Goal: Communication & Community: Participate in discussion

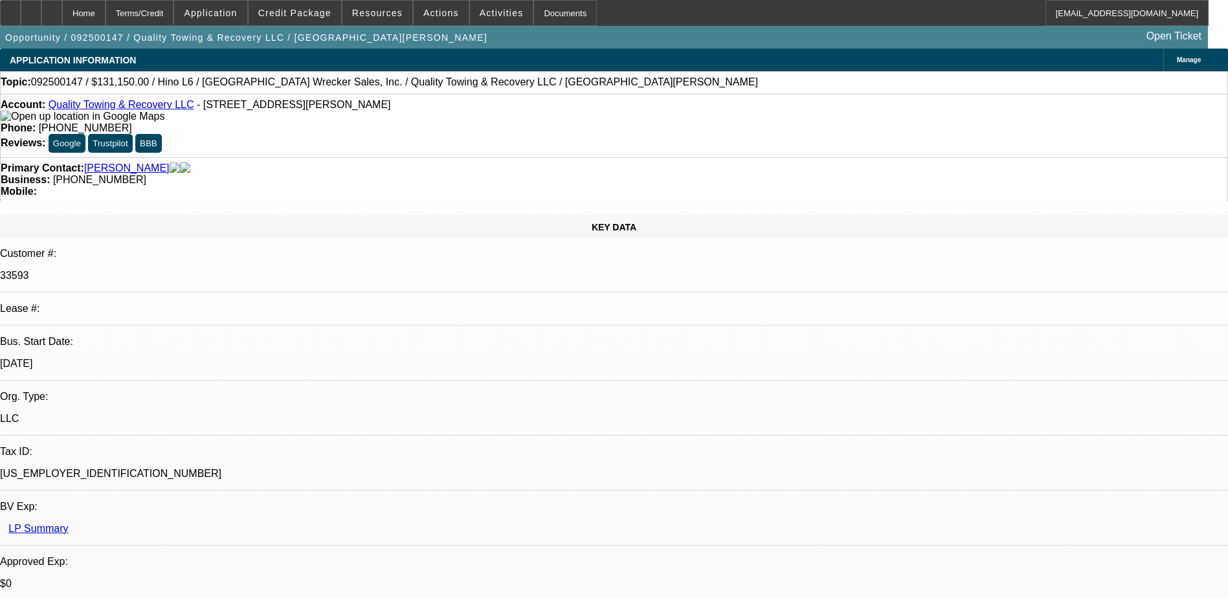
select select "0"
select select "2"
select select "0"
select select "6"
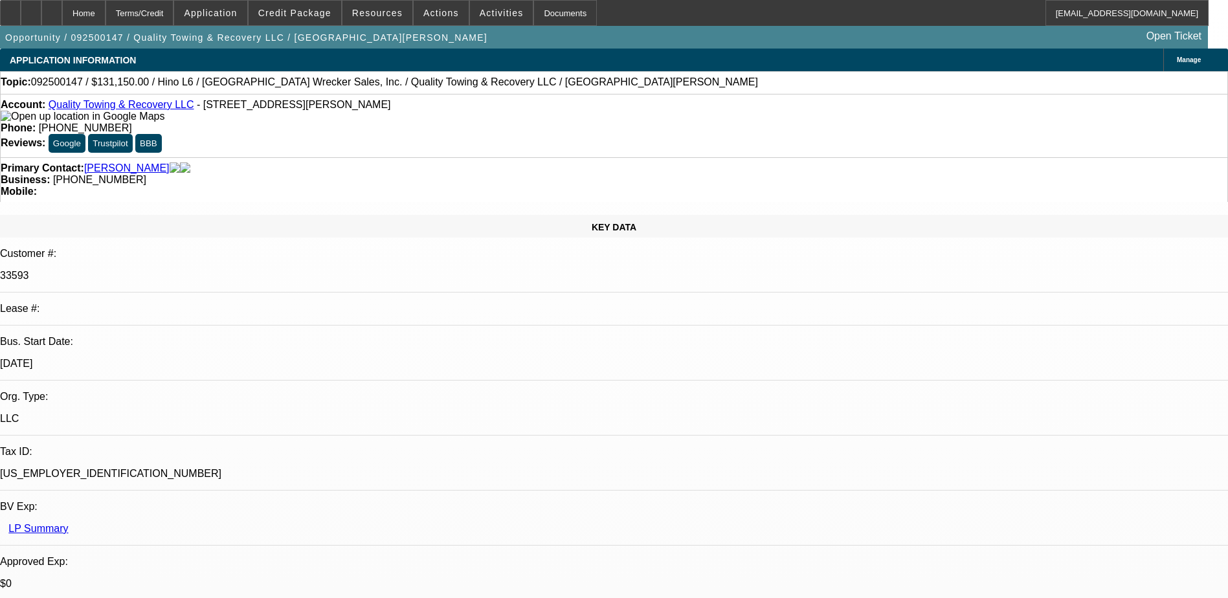
select select "0"
select select "6"
select select "0"
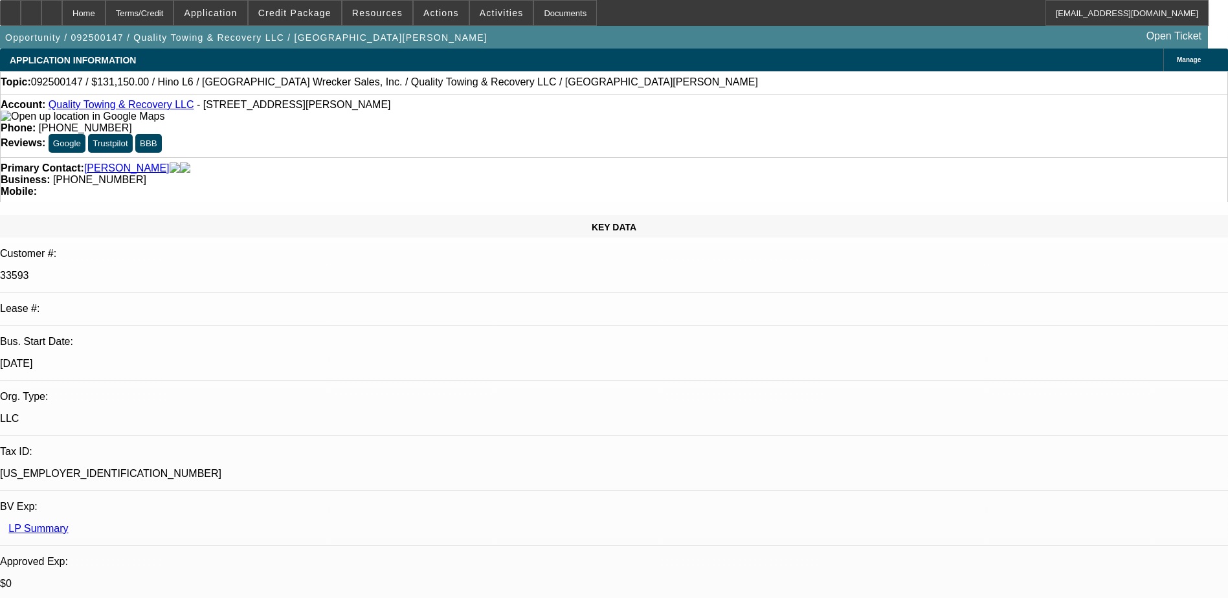
select select "0"
select select "6"
select select "0"
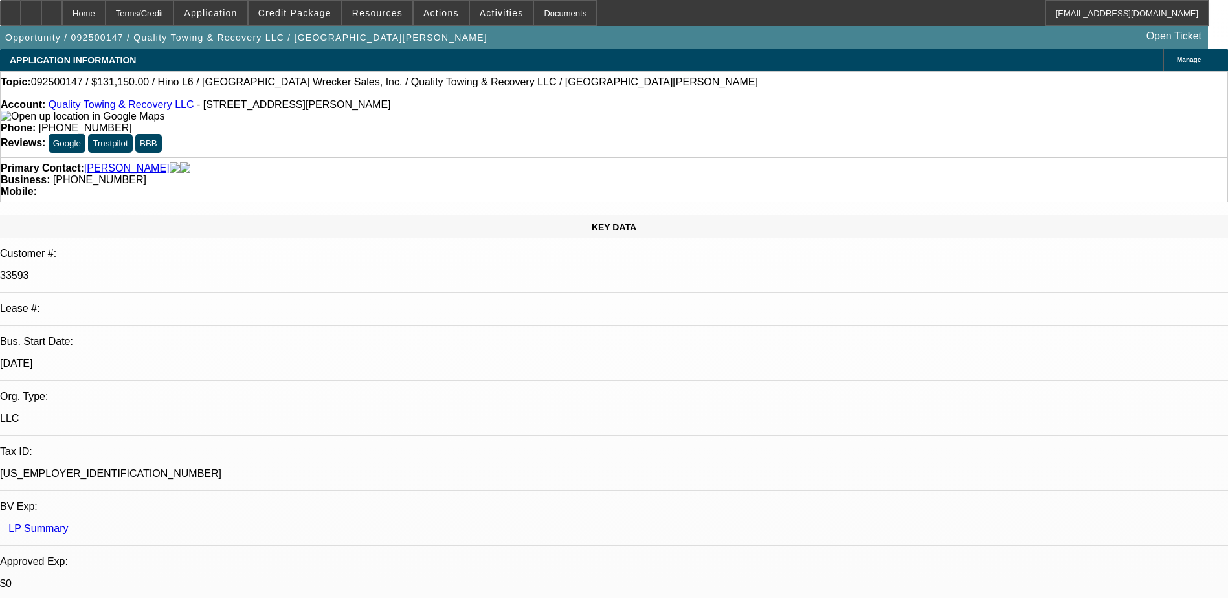
select select "0"
select select "6"
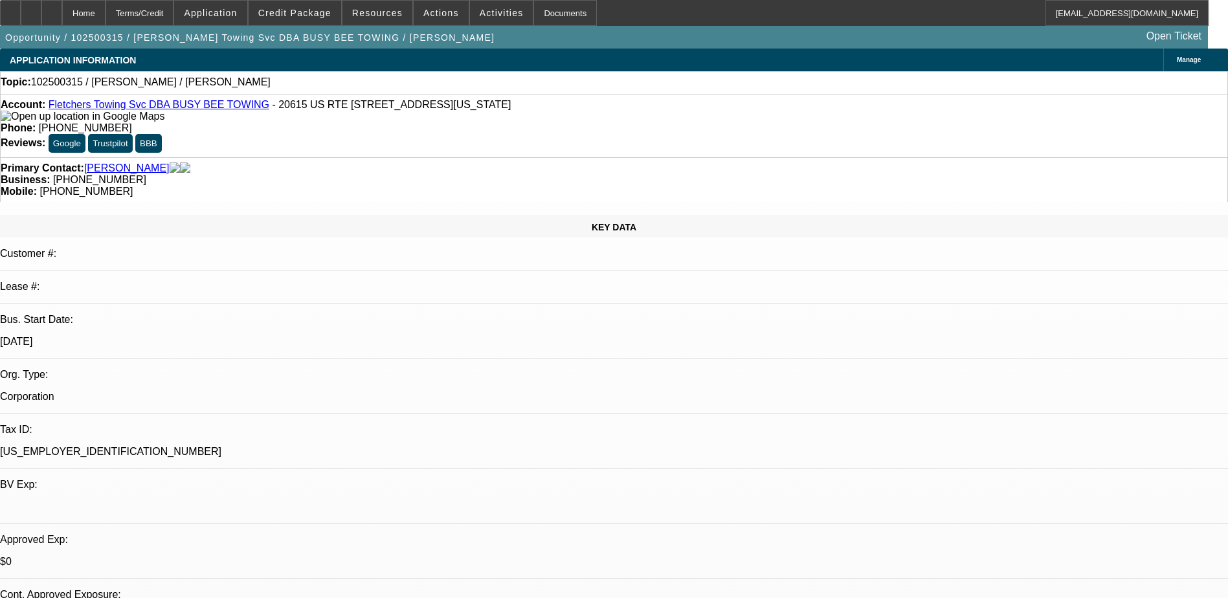
select select "0"
select select "2"
select select "0.1"
select select "4"
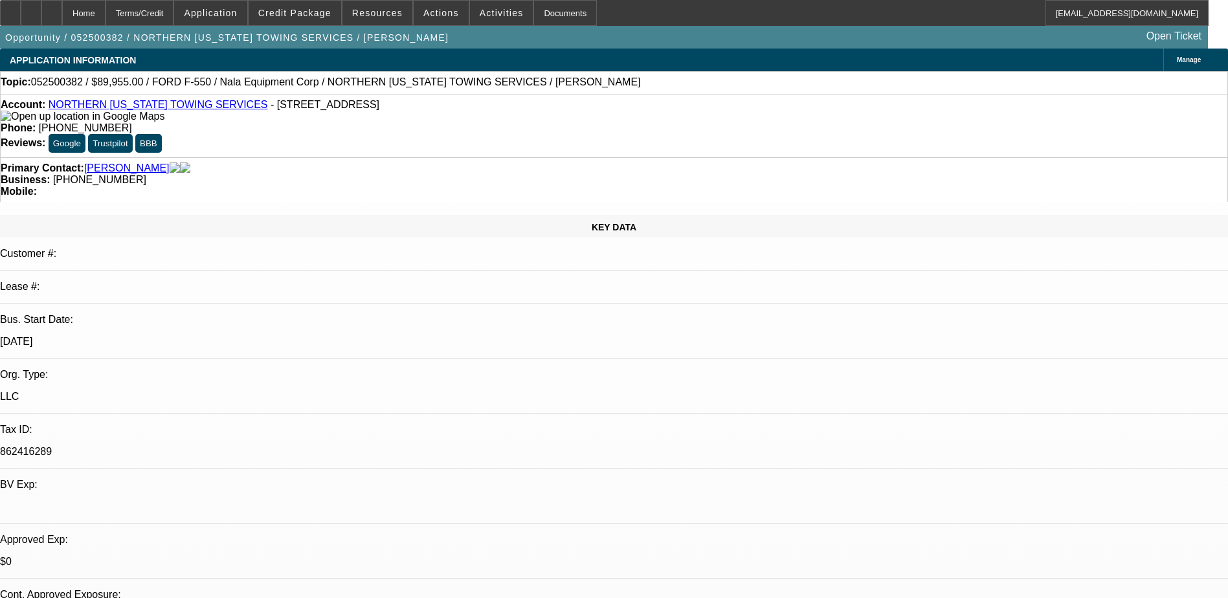
select select "0.1"
select select "2"
select select "0.1"
select select "4"
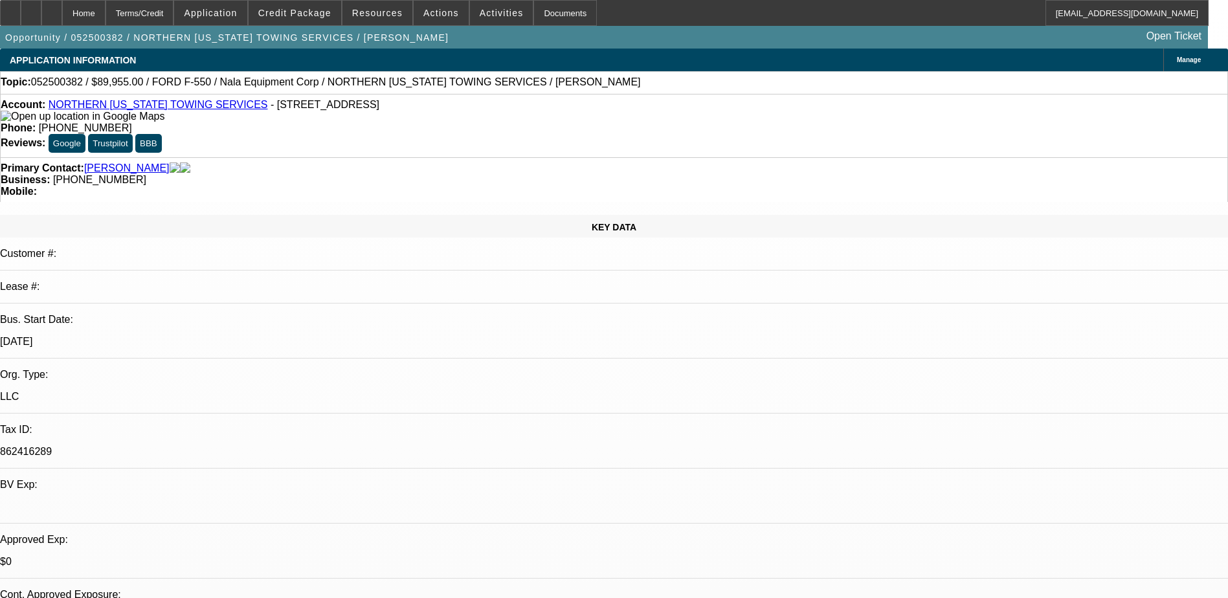
select select "0"
select select "2"
select select "0.1"
select select "4"
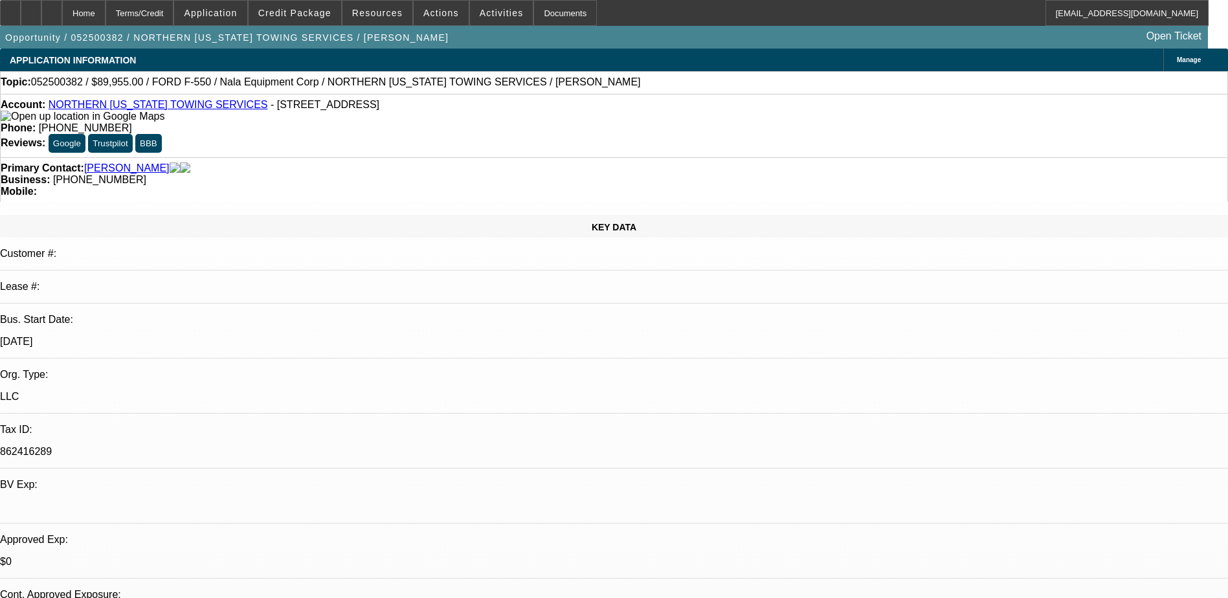
select select "0"
select select "2"
select select "0.1"
select select "4"
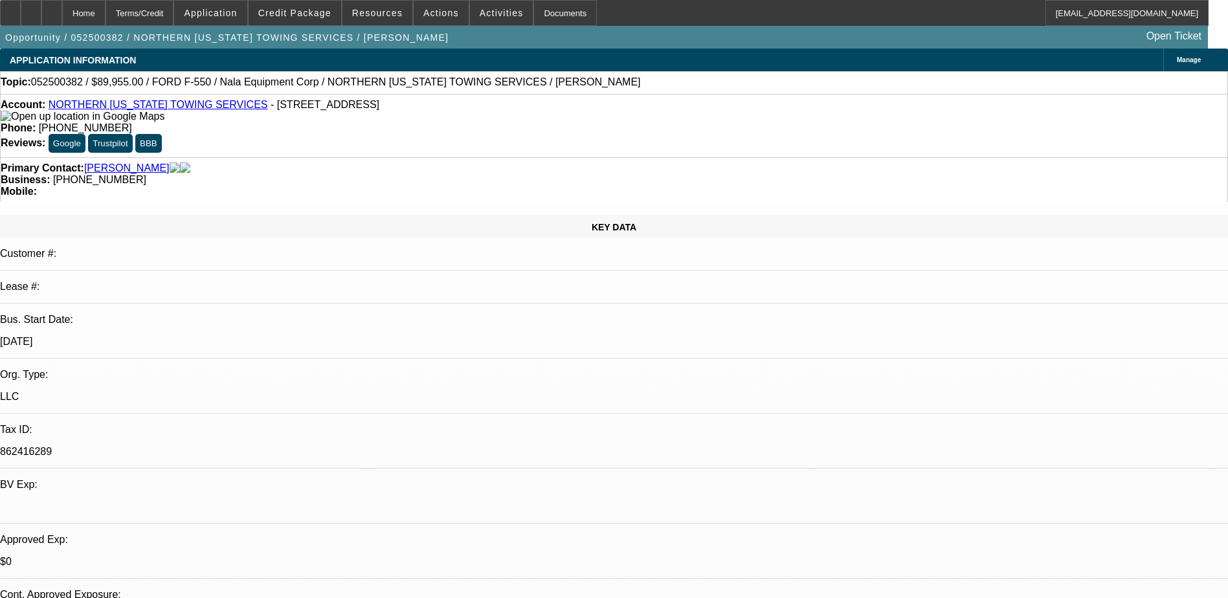
select select "0.1"
select select "0"
select select "0.1"
select select "4"
drag, startPoint x: 527, startPoint y: 143, endPoint x: 461, endPoint y: 143, distance: 66.0
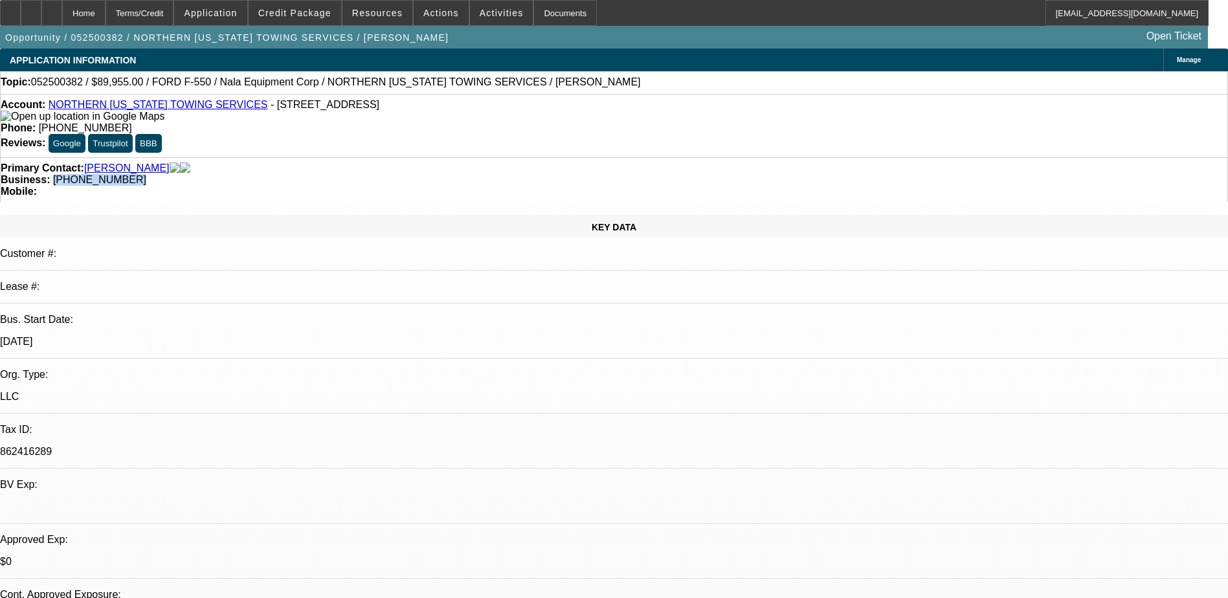
click at [461, 174] on div "Business: (928) 266-5420" at bounding box center [614, 180] width 1226 height 12
drag, startPoint x: 461, startPoint y: 143, endPoint x: 468, endPoint y: 143, distance: 7.1
copy span "(928) 266-5420"
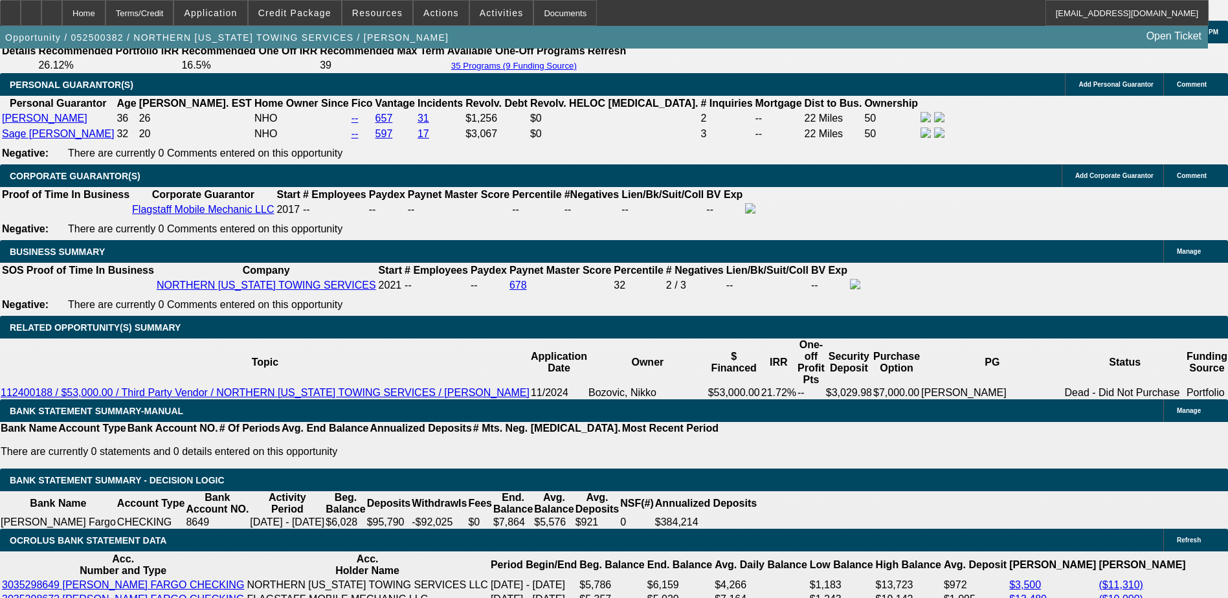
scroll to position [2071, 0]
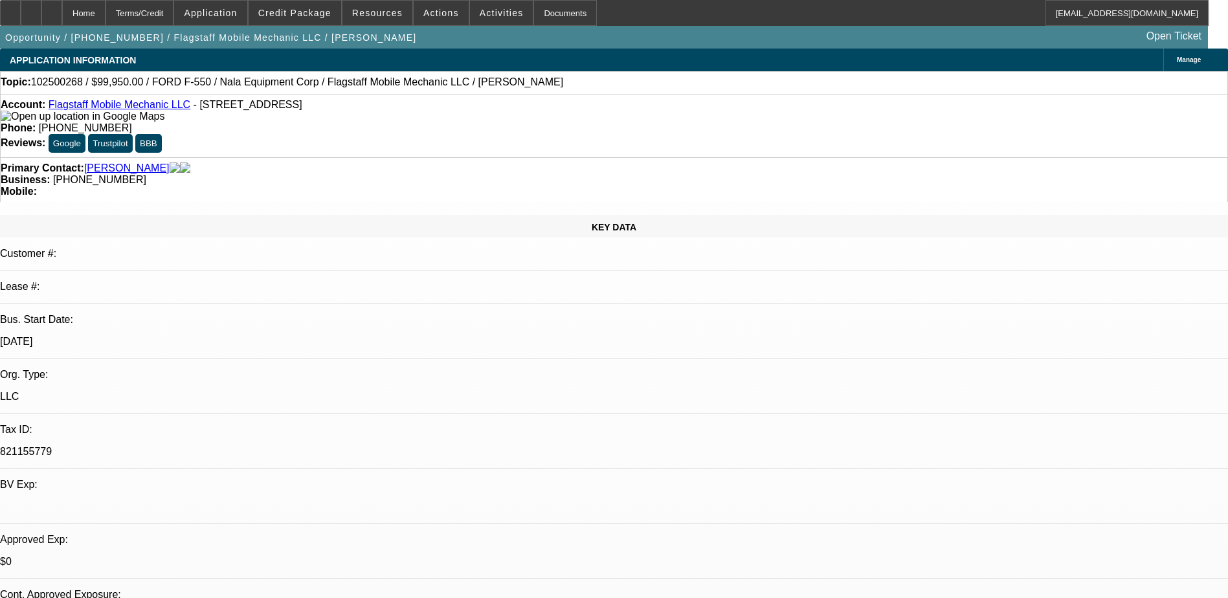
select select "0"
select select "6"
select select "0"
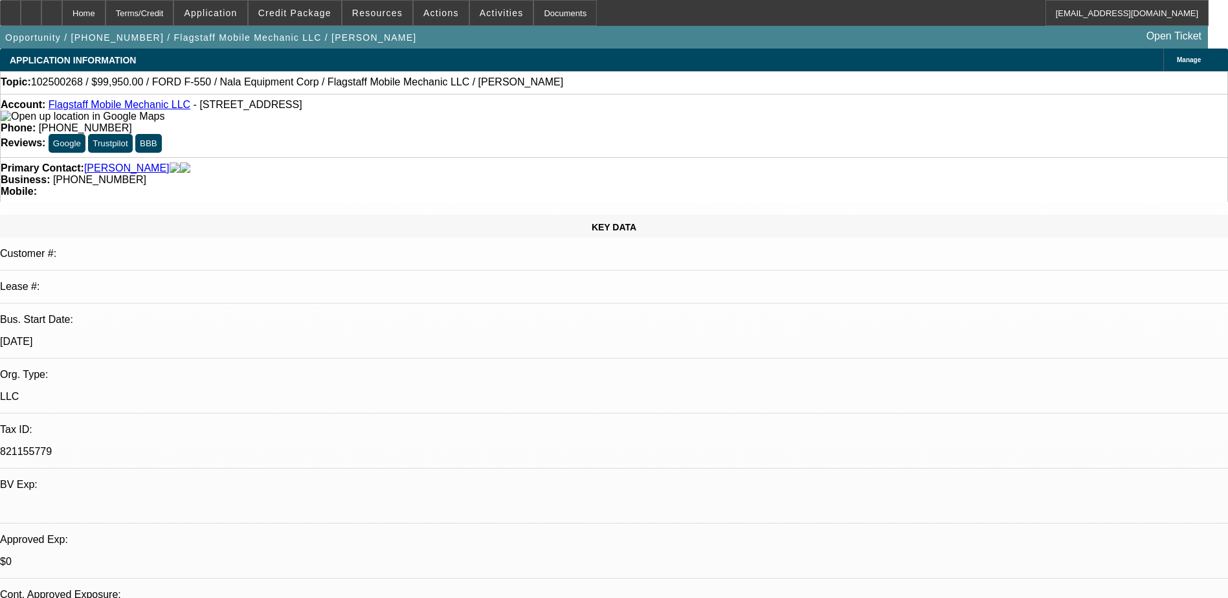
select select "0"
select select "6"
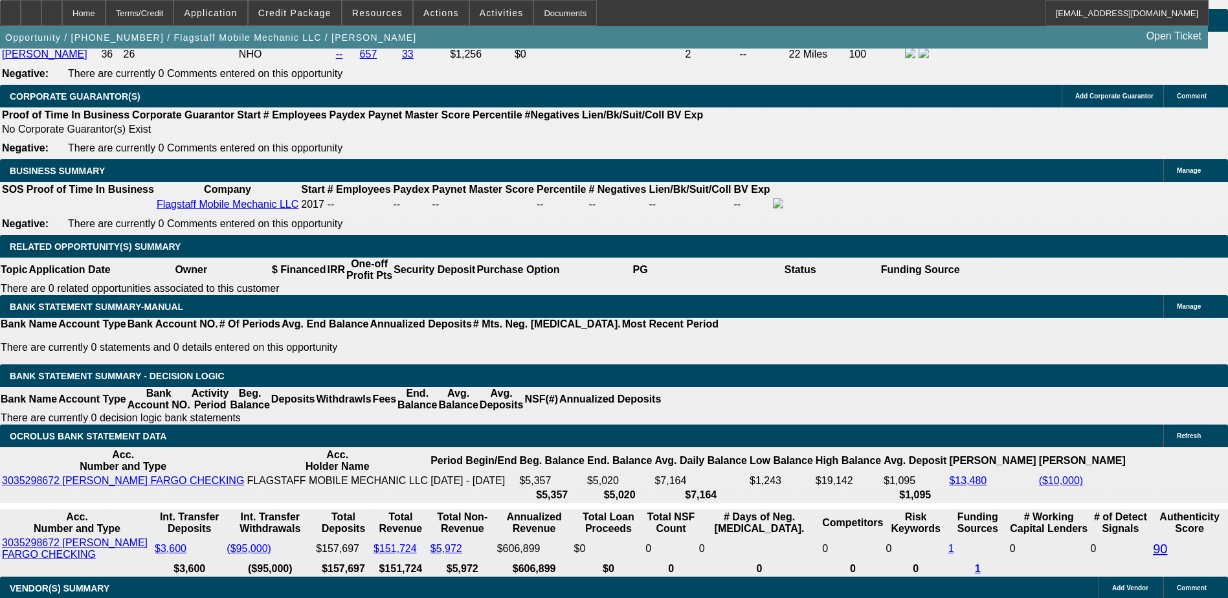
scroll to position [1942, 0]
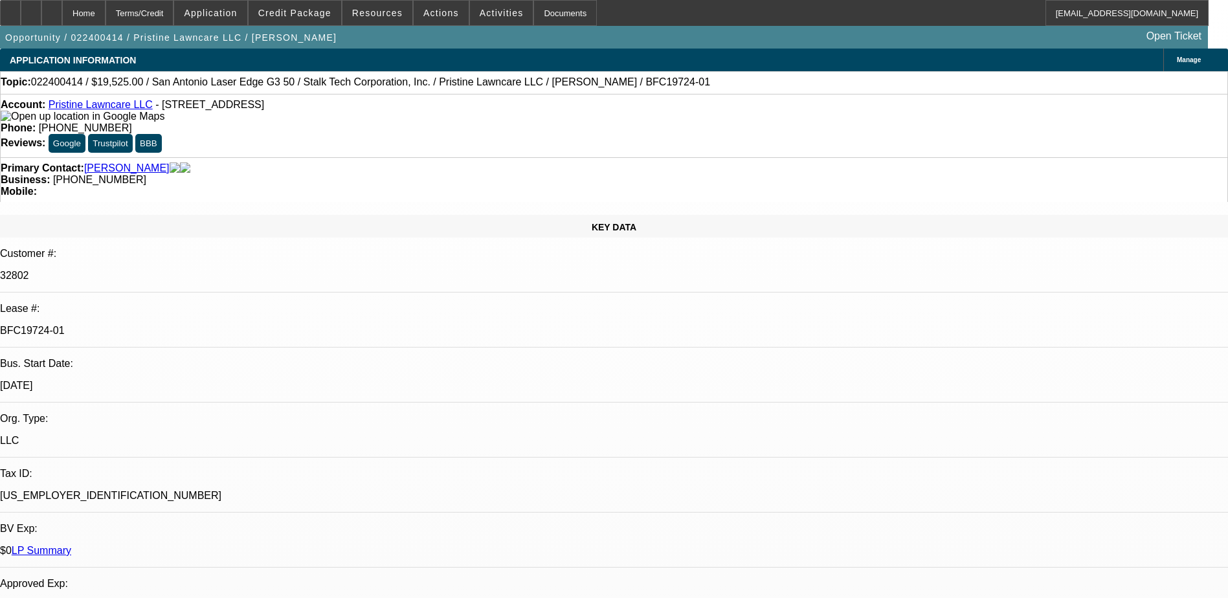
select select "0"
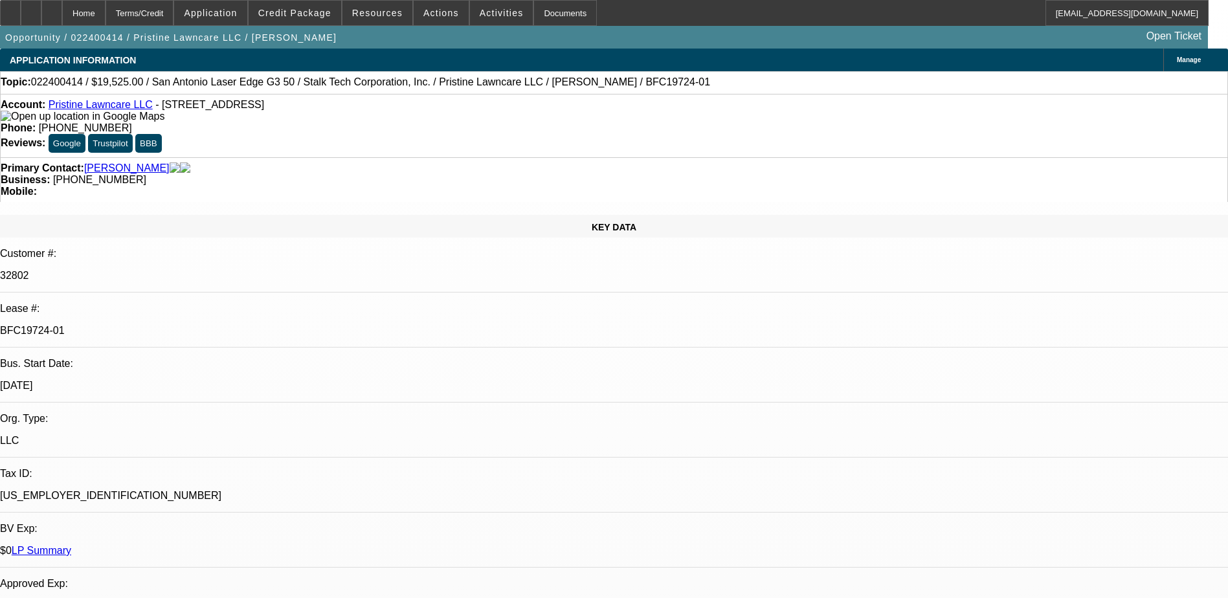
select select "0"
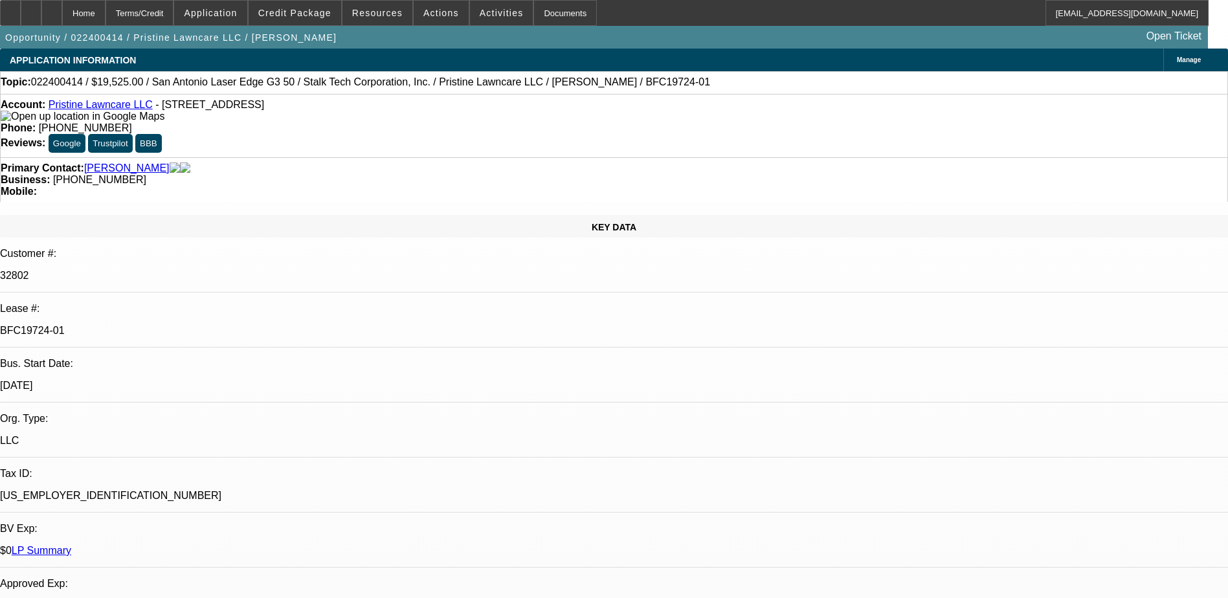
select select "0"
select select "1"
select select "2"
select select "6"
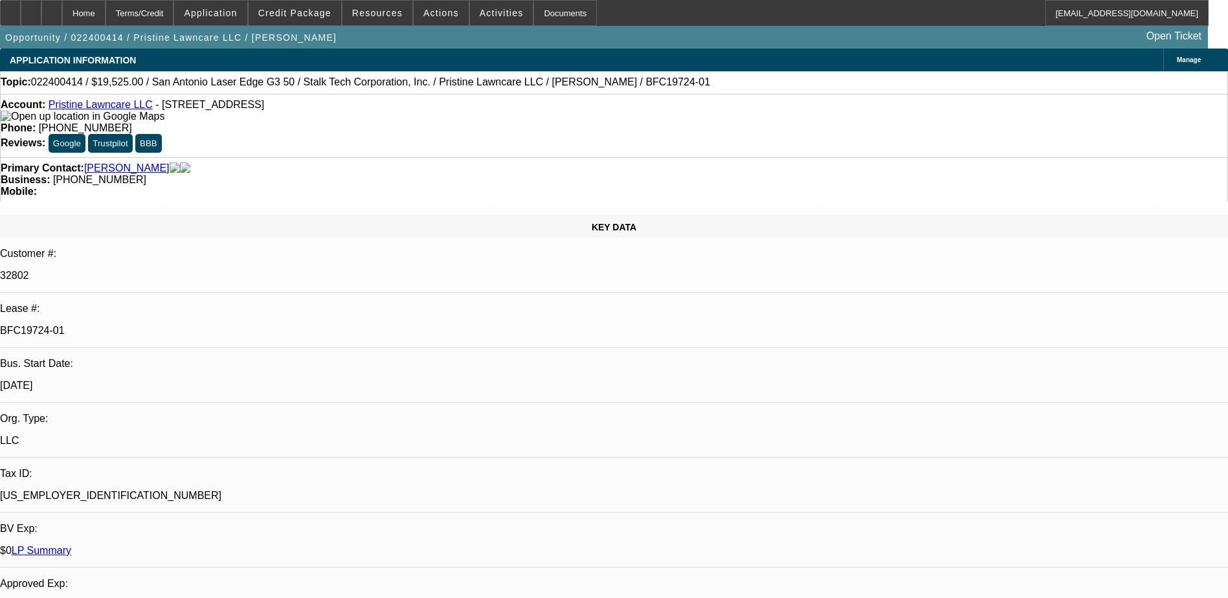
select select "1"
select select "6"
select select "1"
select select "2"
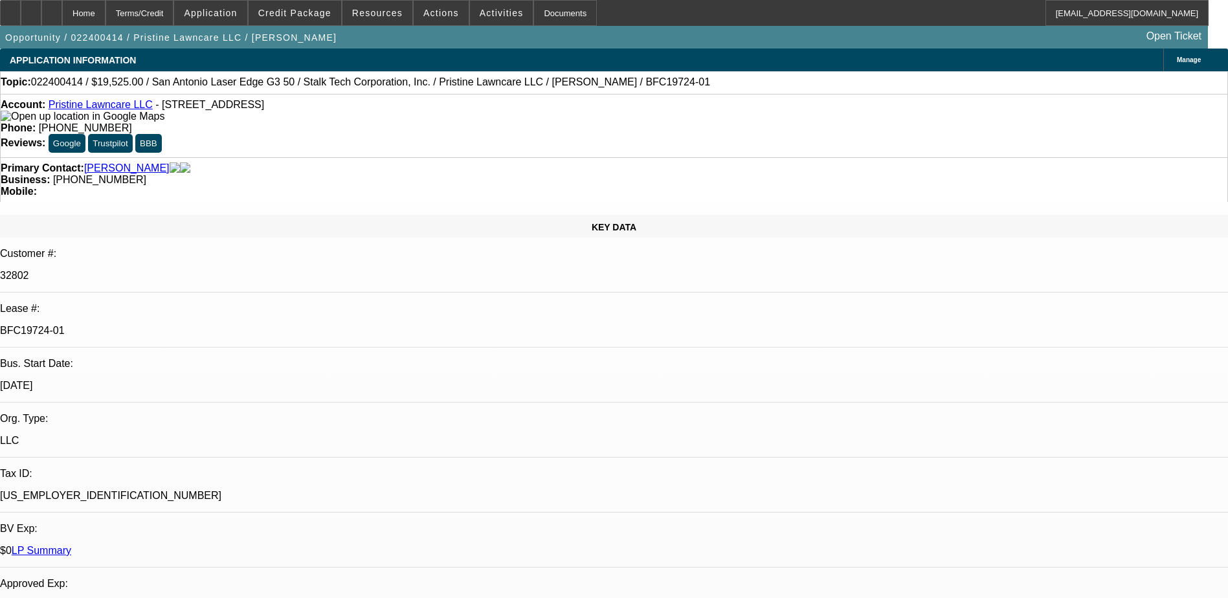
select select "6"
select select "1"
select select "6"
click at [127, 110] on link "Pristine Lawncare LLC" at bounding box center [101, 104] width 104 height 11
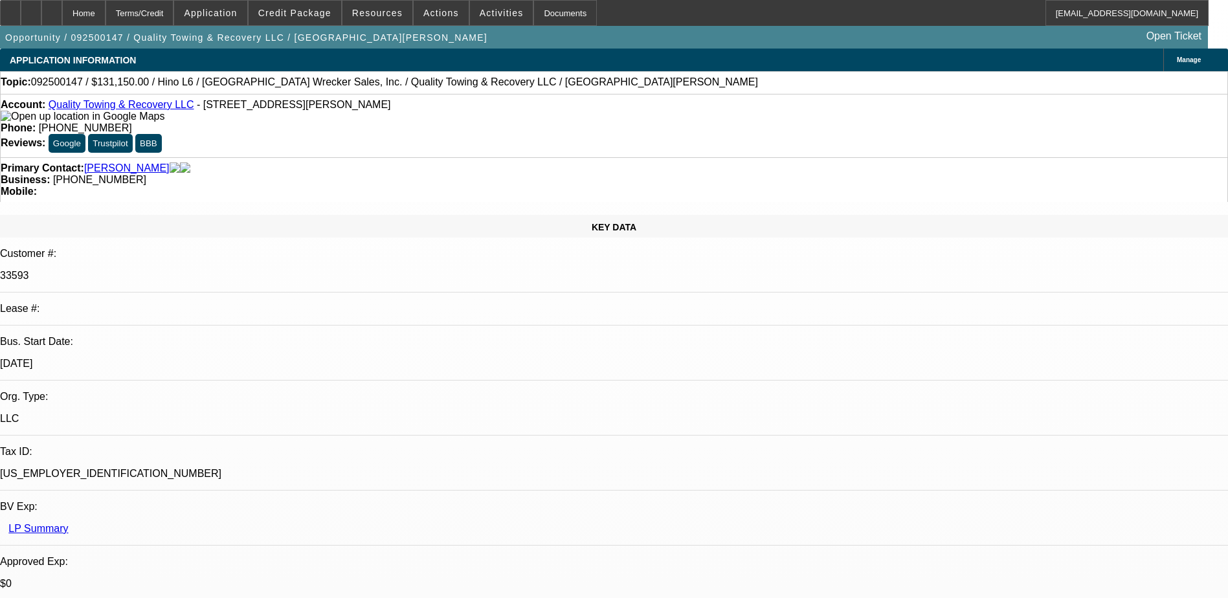
select select "0"
select select "2"
select select "0"
select select "6"
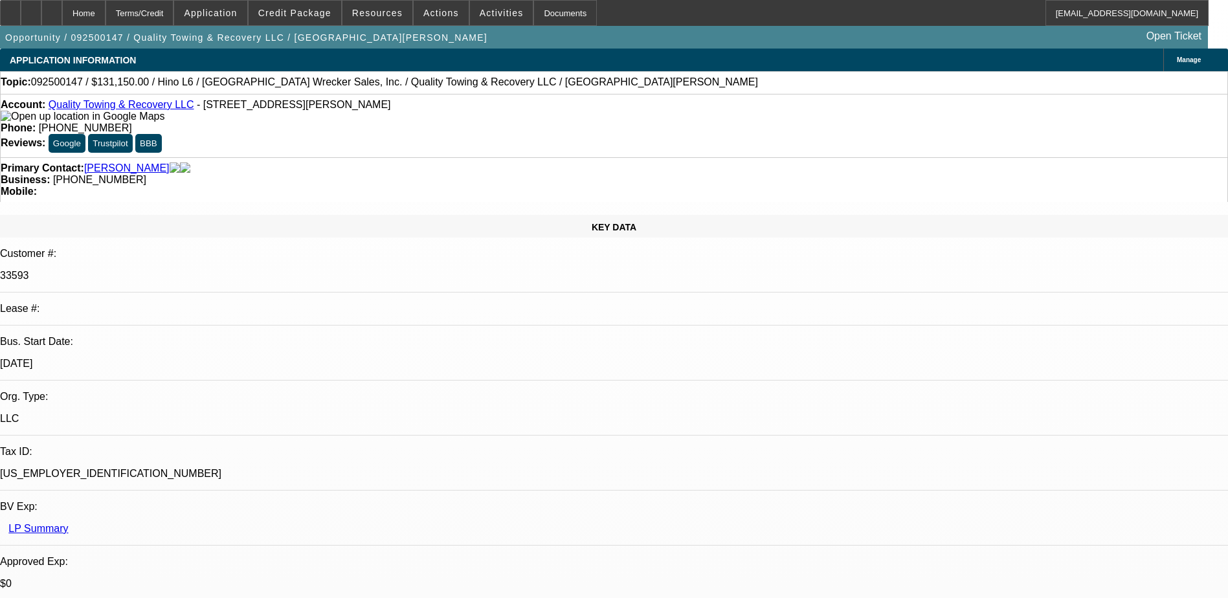
select select "0"
select select "6"
select select "0"
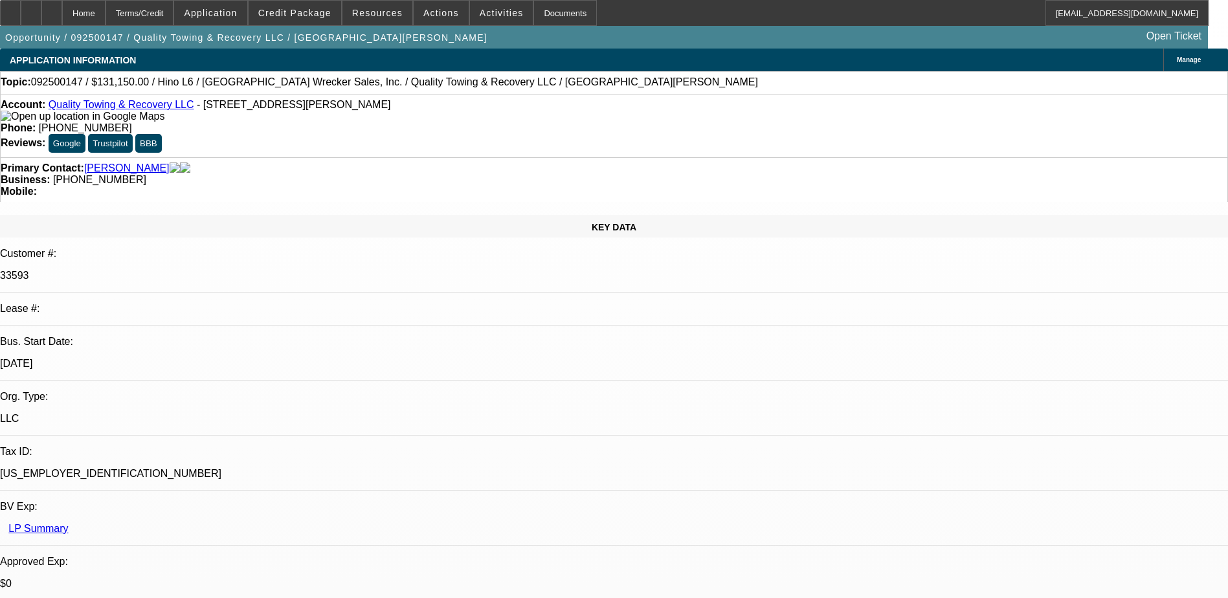
select select "0"
select select "6"
select select "0"
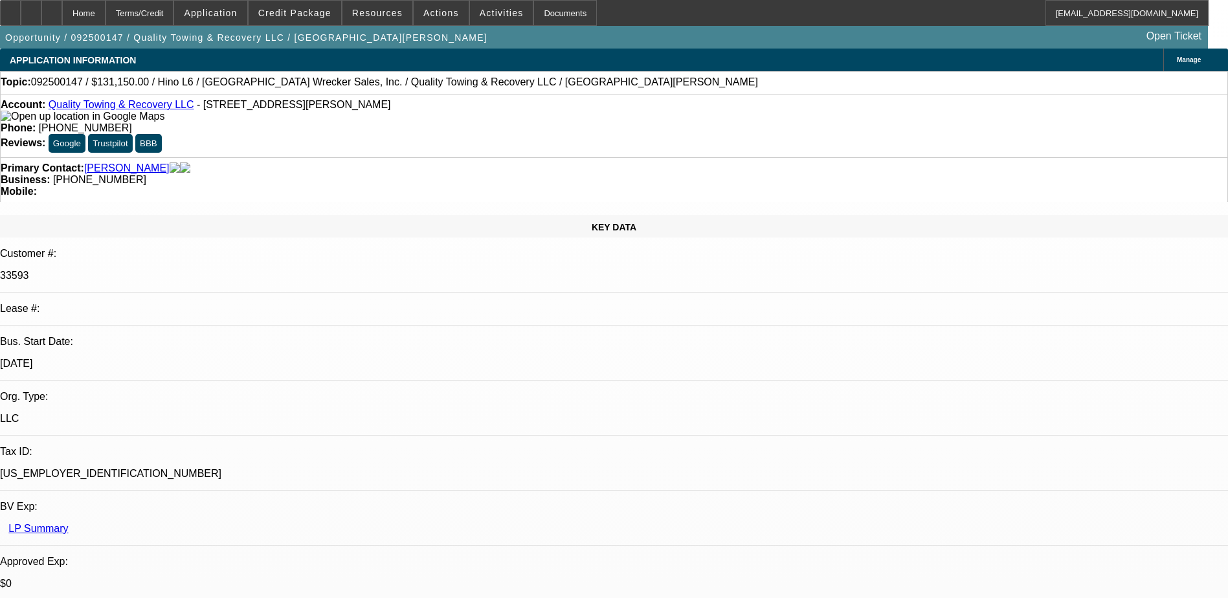
select select "0"
select select "6"
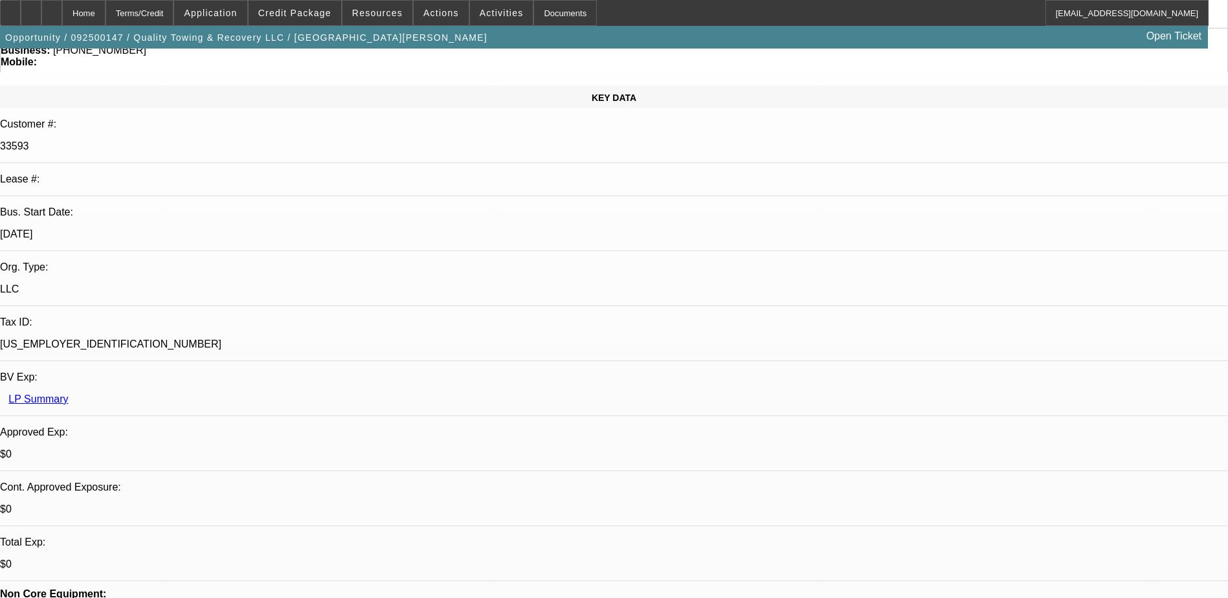
scroll to position [518, 0]
